Goal: Obtain resource: Download file/media

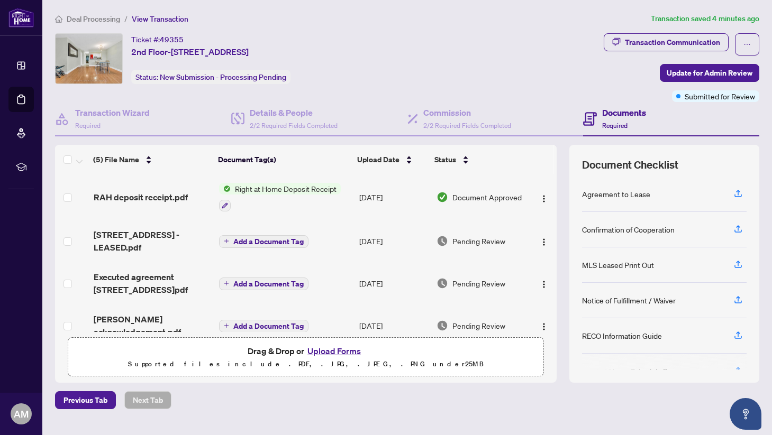
click at [252, 190] on span "Right at Home Deposit Receipt" at bounding box center [286, 189] width 110 height 12
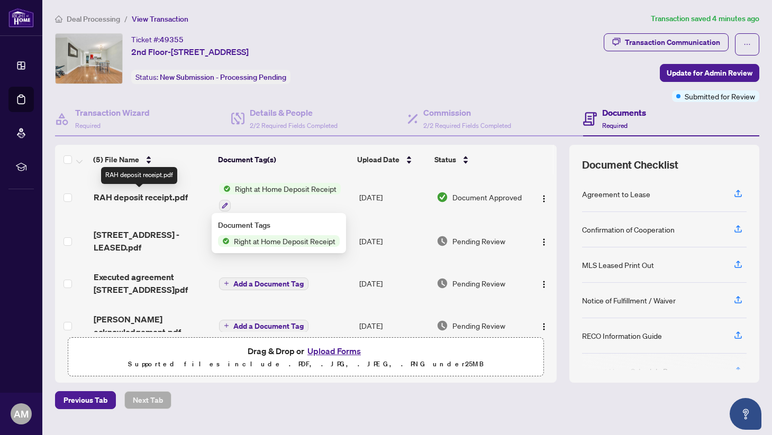
click at [177, 196] on span "RAH deposit receipt.pdf" at bounding box center [141, 197] width 94 height 13
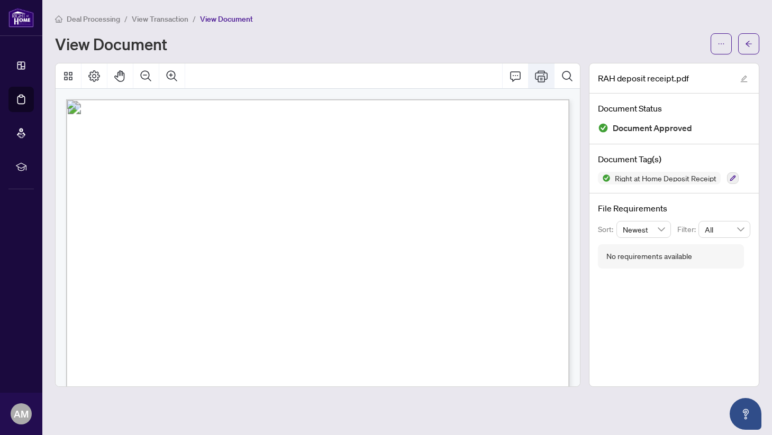
click at [539, 79] on icon "Print" at bounding box center [541, 76] width 13 height 13
click at [539, 75] on icon "Print" at bounding box center [541, 76] width 13 height 13
click at [745, 45] on icon "arrow-left" at bounding box center [748, 43] width 7 height 7
